Goal: Task Accomplishment & Management: Use online tool/utility

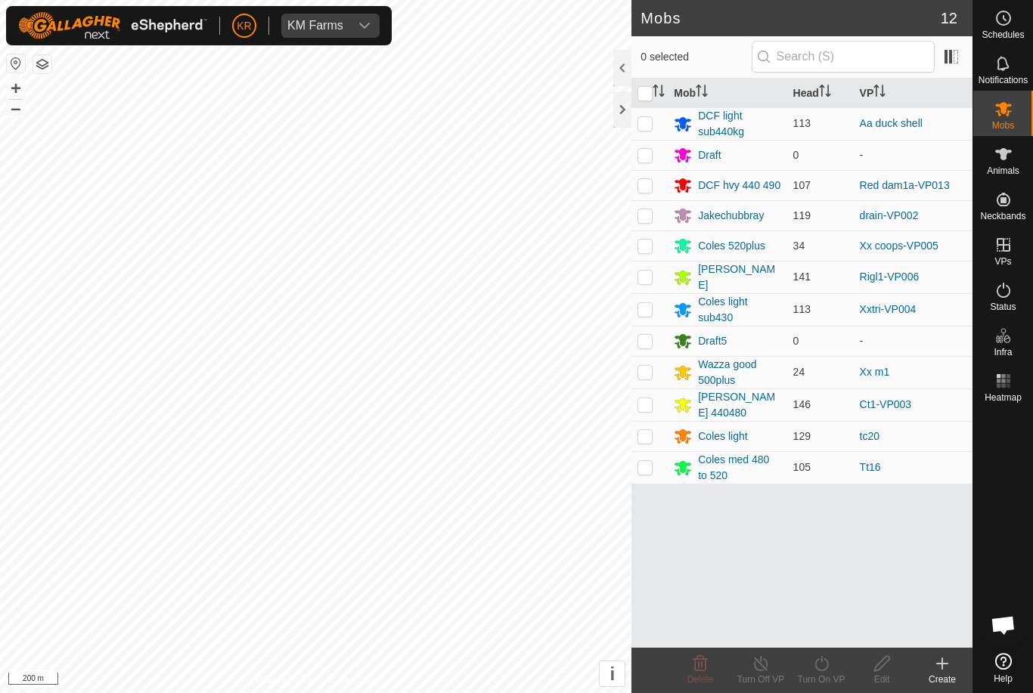
click at [654, 243] on td at bounding box center [649, 246] width 36 height 30
checkbox input "true"
click at [760, 669] on icon at bounding box center [761, 664] width 19 height 18
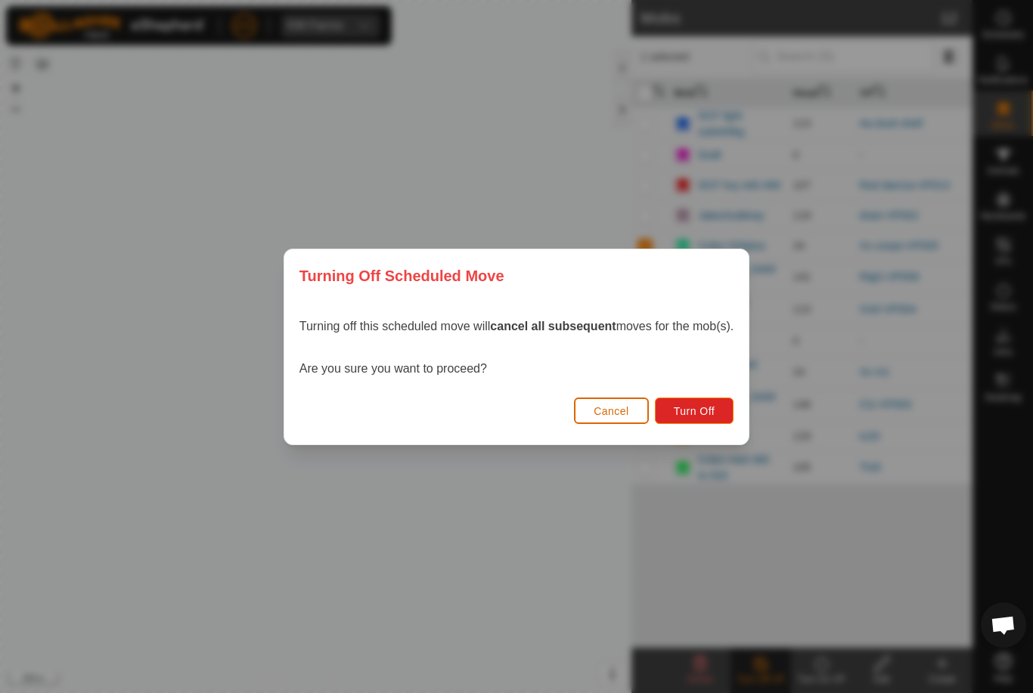
click at [695, 410] on span "Turn Off" at bounding box center [695, 411] width 42 height 12
